Goal: Book appointment/travel/reservation

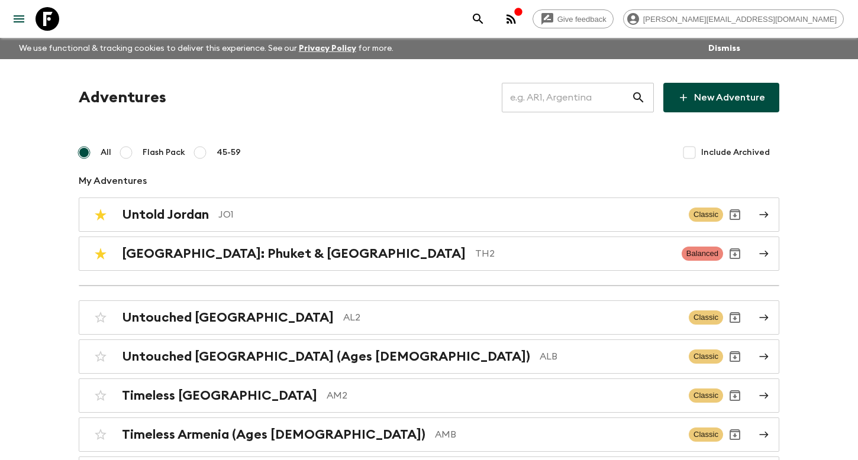
scroll to position [2274, 0]
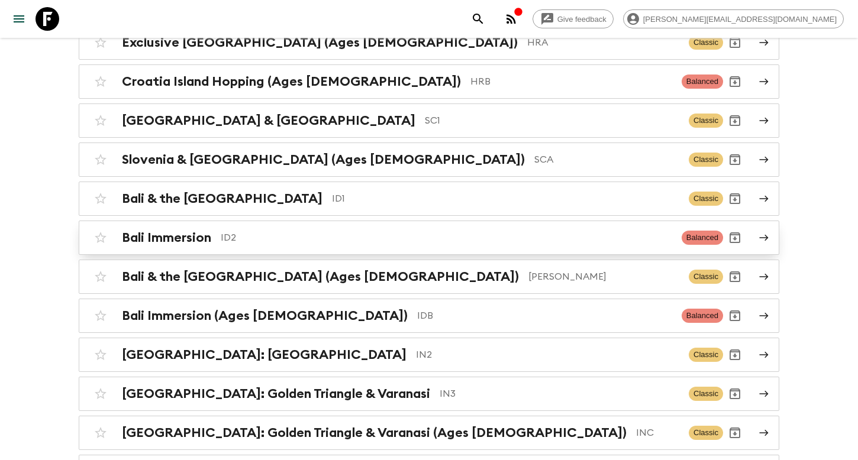
click at [280, 226] on div "Bali Immersion ID2 Balanced" at bounding box center [406, 238] width 634 height 24
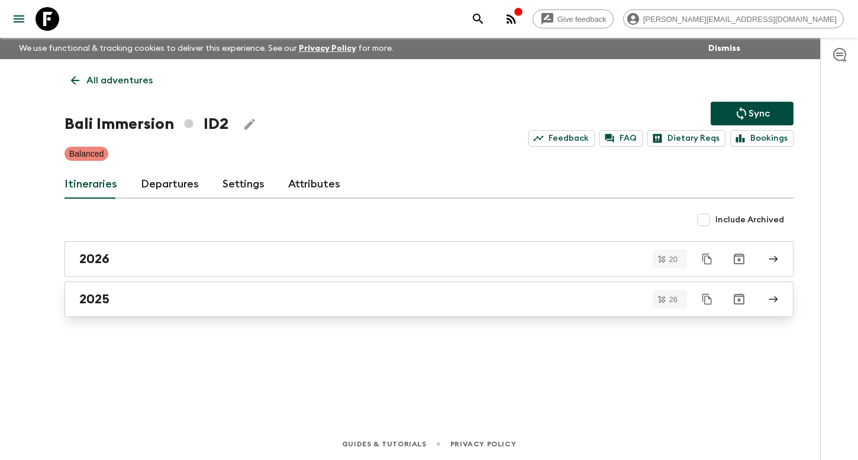
click at [138, 310] on link "2025" at bounding box center [428, 299] width 729 height 35
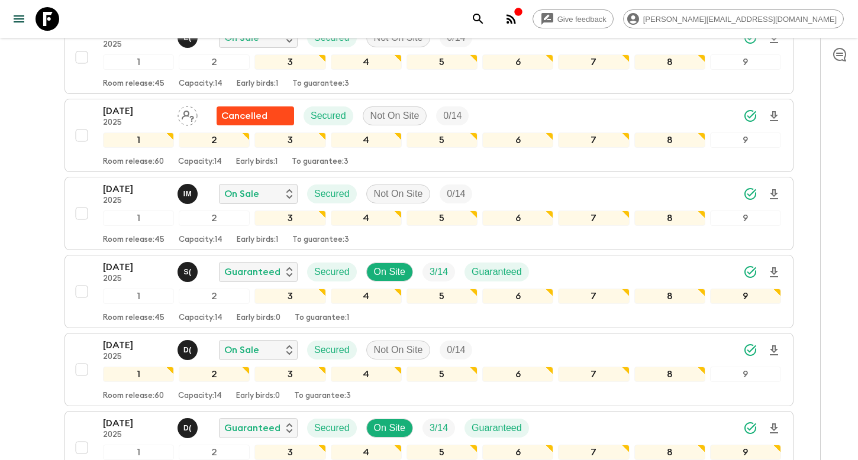
scroll to position [1925, 0]
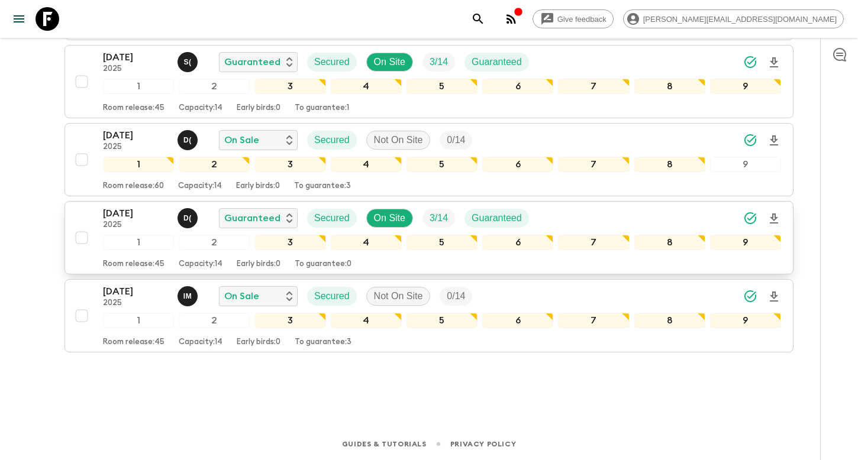
click at [141, 212] on p "[DATE]" at bounding box center [135, 213] width 65 height 14
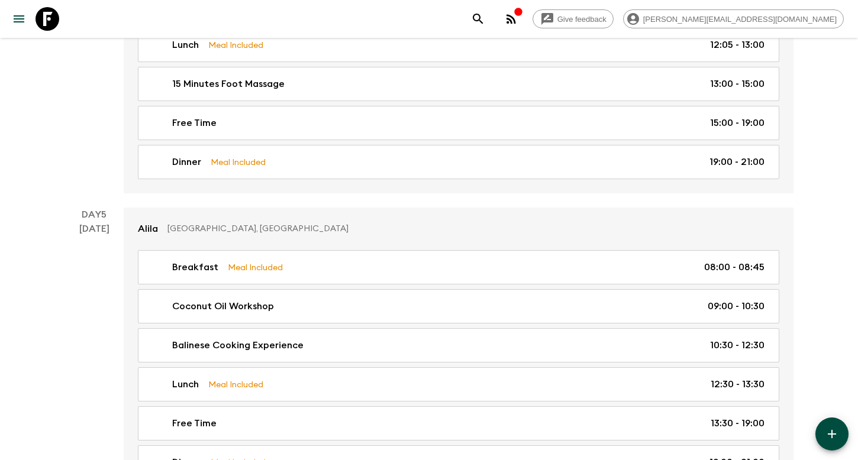
scroll to position [1560, 0]
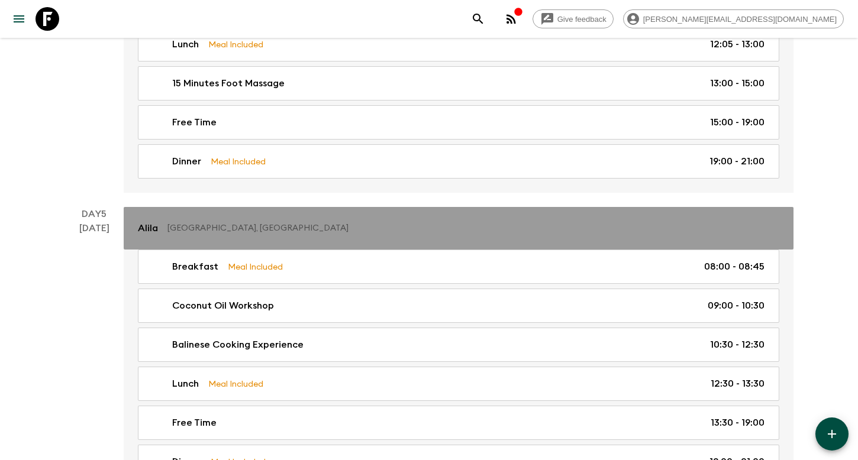
click at [171, 240] on link "[PERSON_NAME], [GEOGRAPHIC_DATA]" at bounding box center [459, 228] width 670 height 43
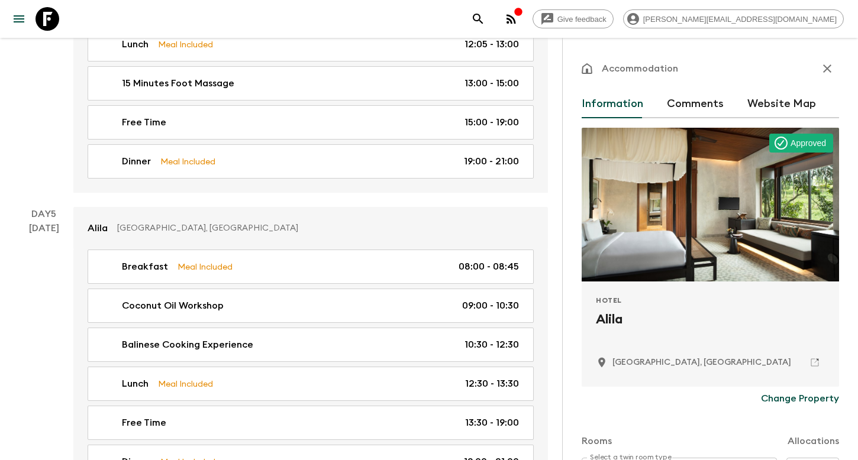
click at [609, 319] on h2 "Alila" at bounding box center [710, 329] width 229 height 38
copy div "Alila"
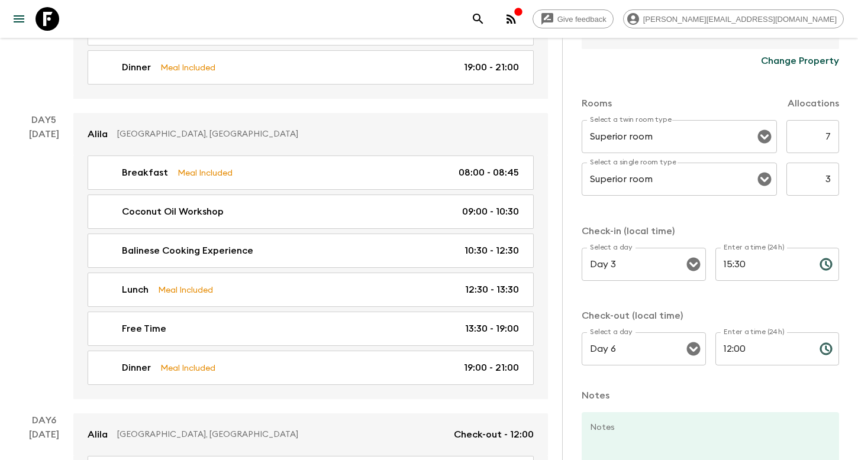
scroll to position [1667, 0]
